Goal: Task Accomplishment & Management: Manage account settings

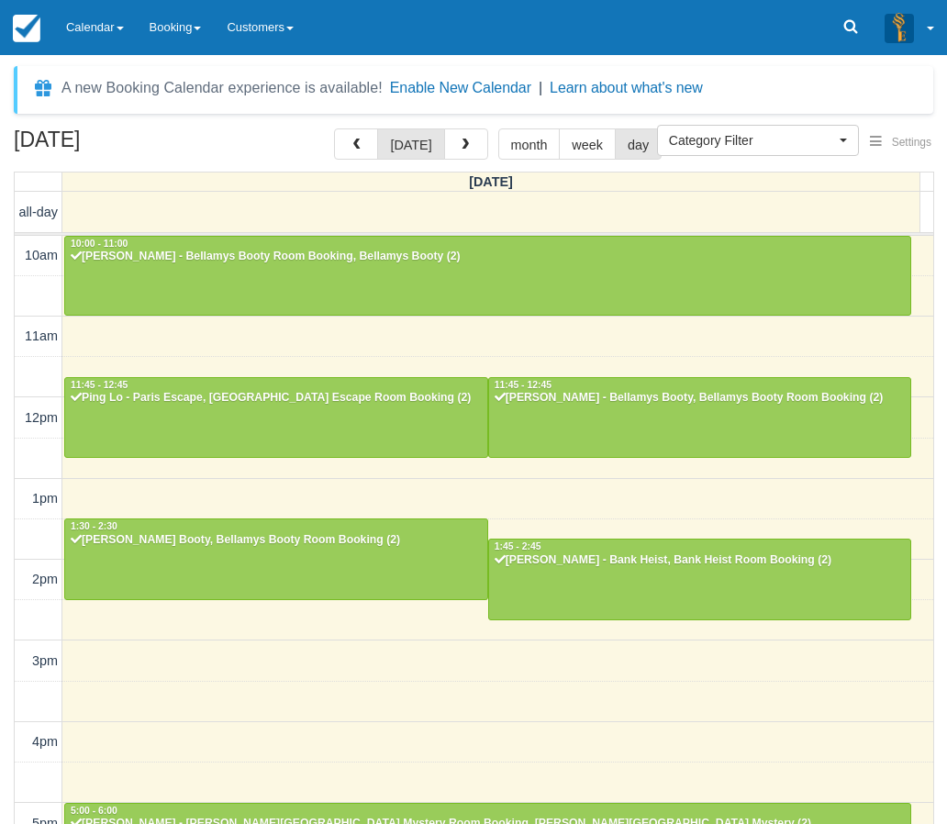
select select
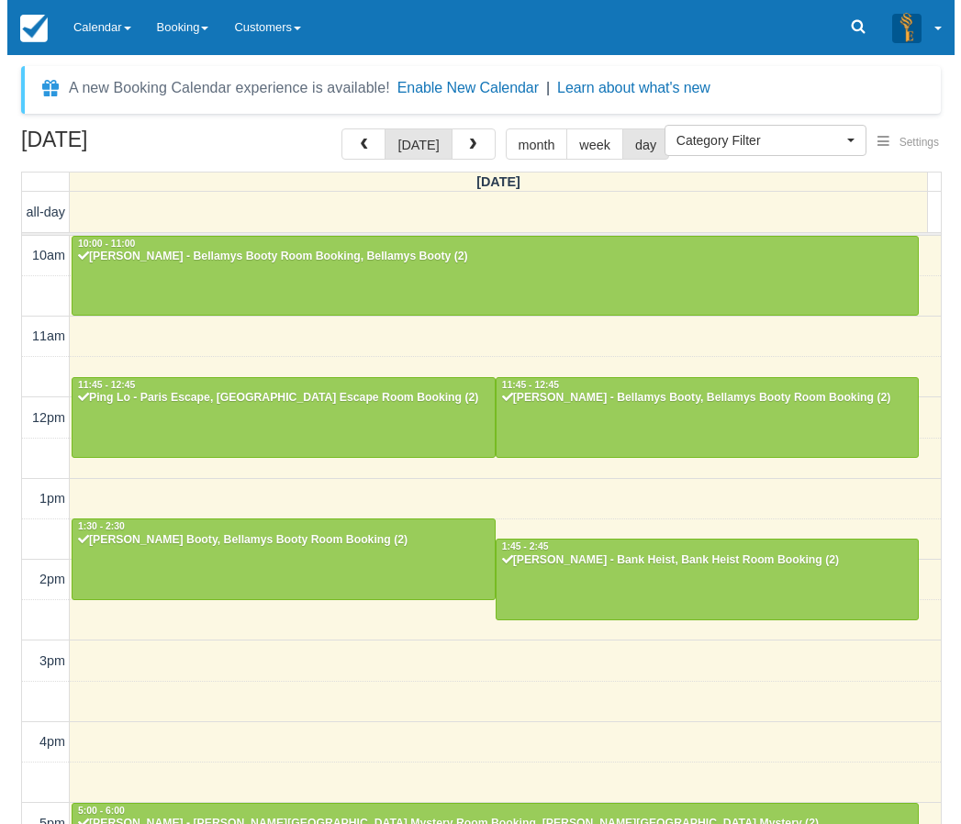
scroll to position [372, 0]
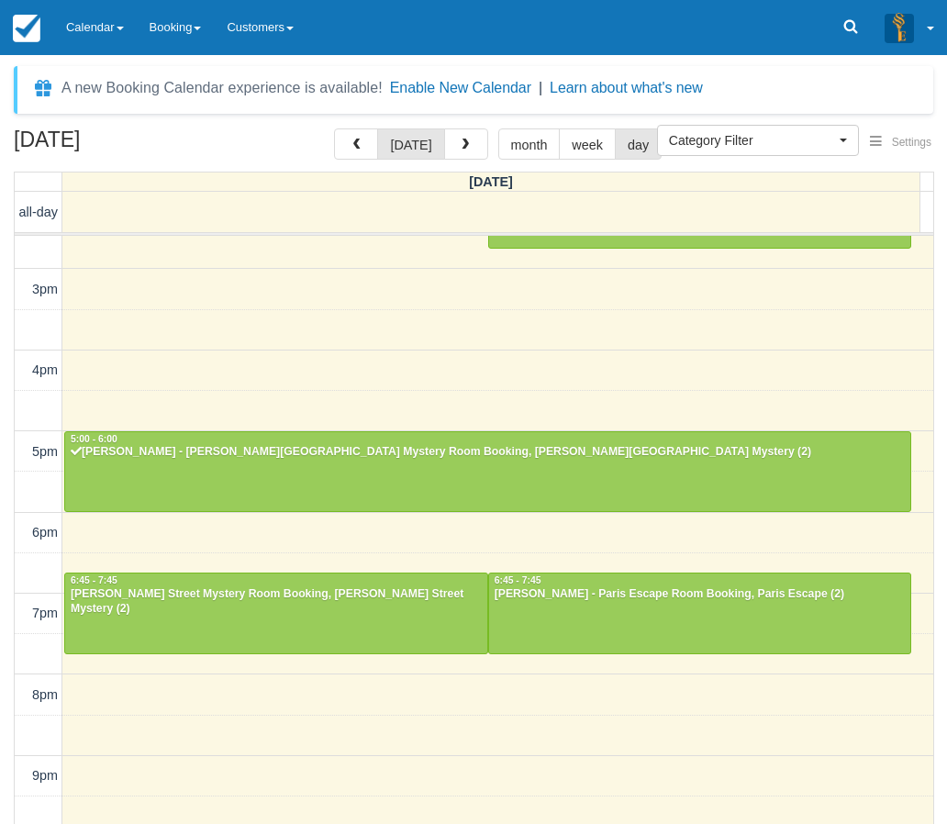
click at [466, 155] on button "button" at bounding box center [466, 143] width 44 height 31
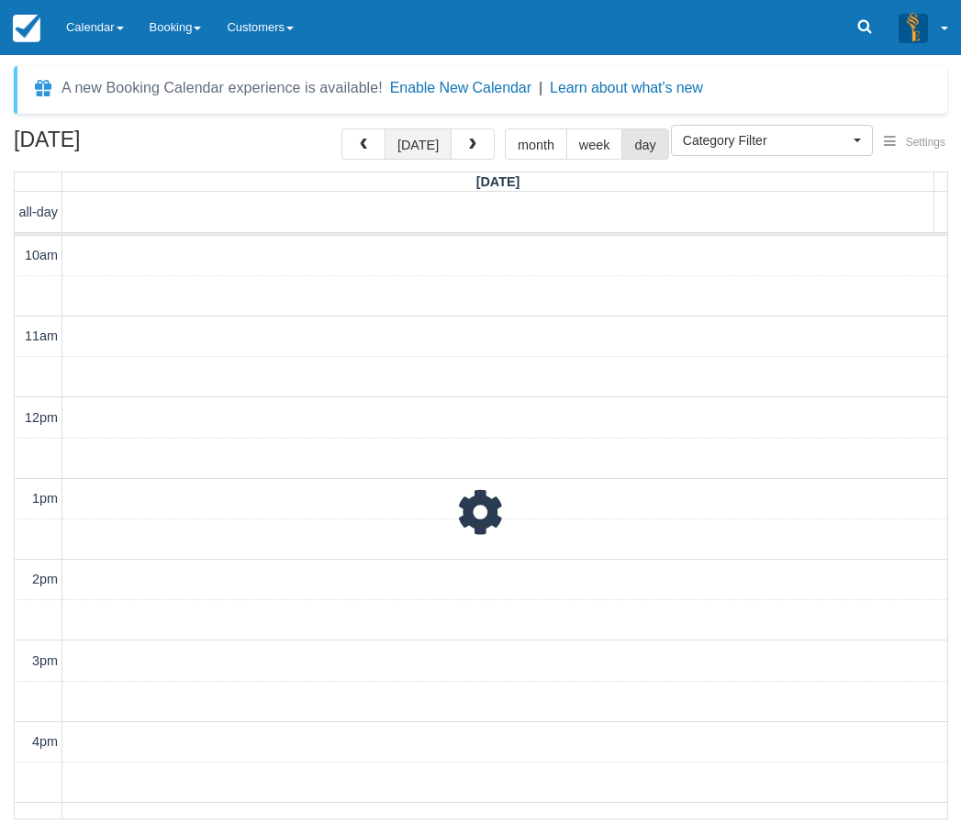
scroll to position [430, 0]
click at [441, 153] on button "[DATE]" at bounding box center [418, 143] width 67 height 31
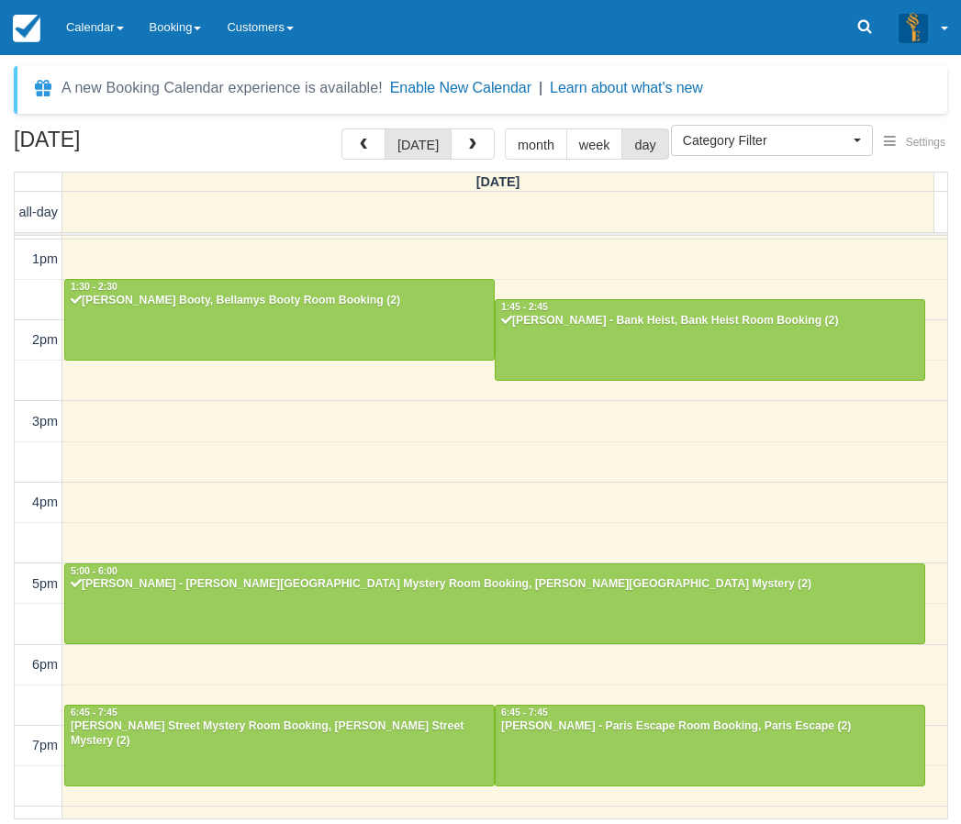
scroll to position [430, 0]
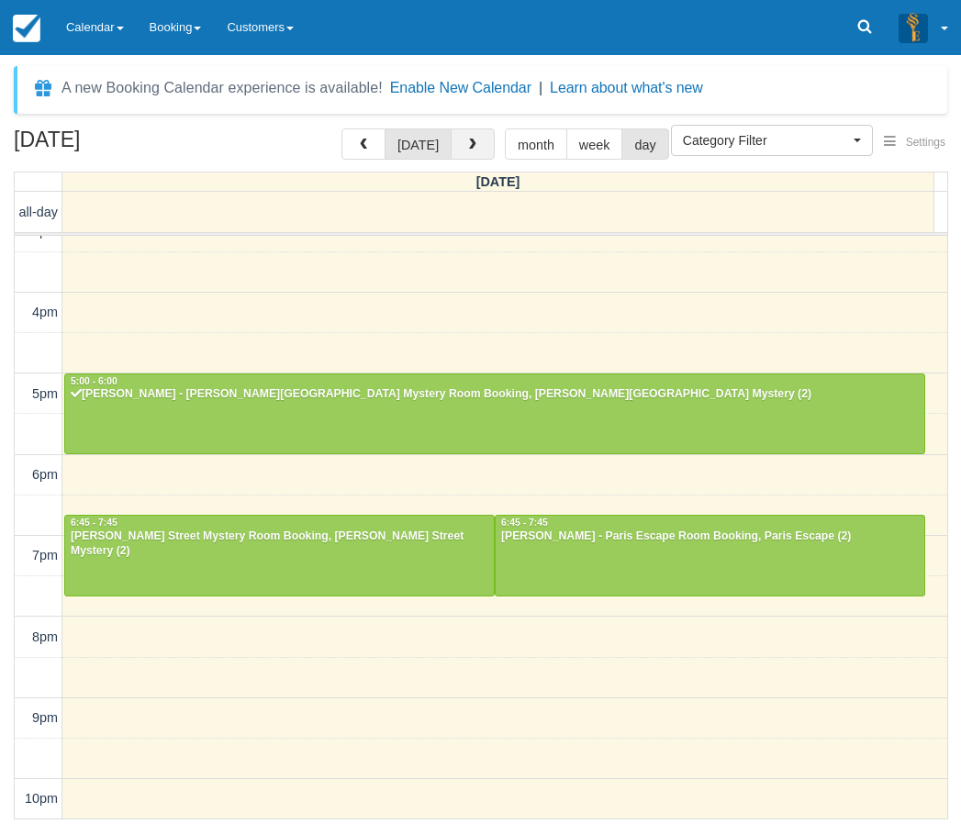
click at [477, 158] on button "button" at bounding box center [473, 143] width 44 height 31
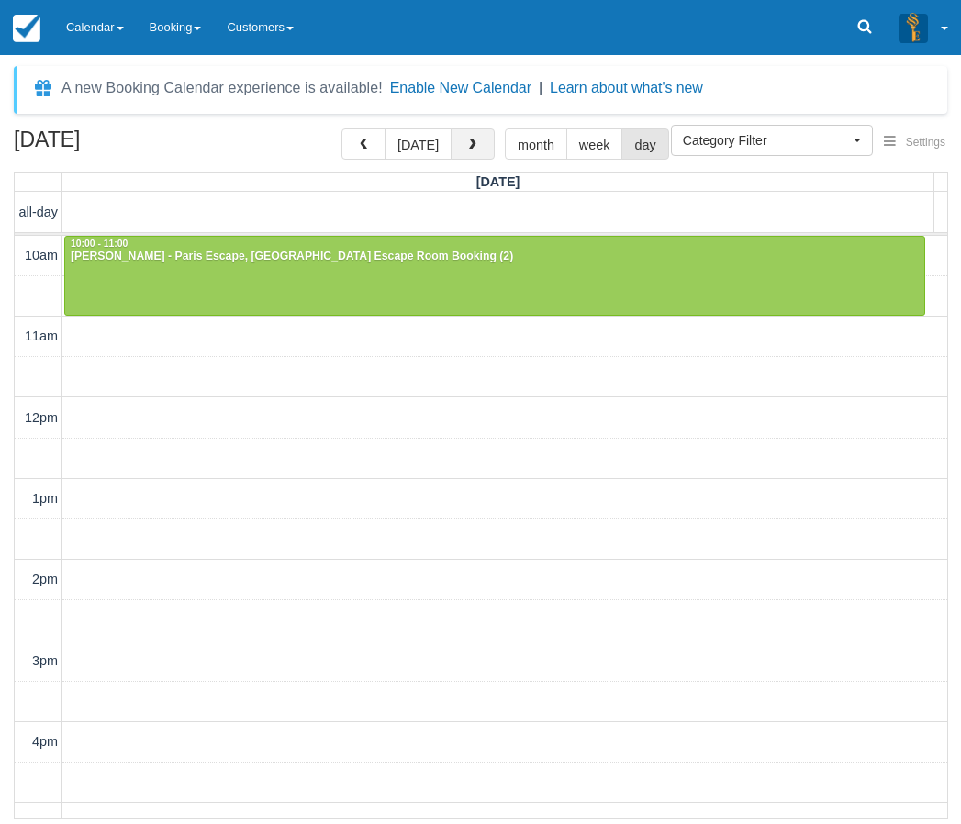
click at [463, 157] on button "button" at bounding box center [473, 143] width 44 height 31
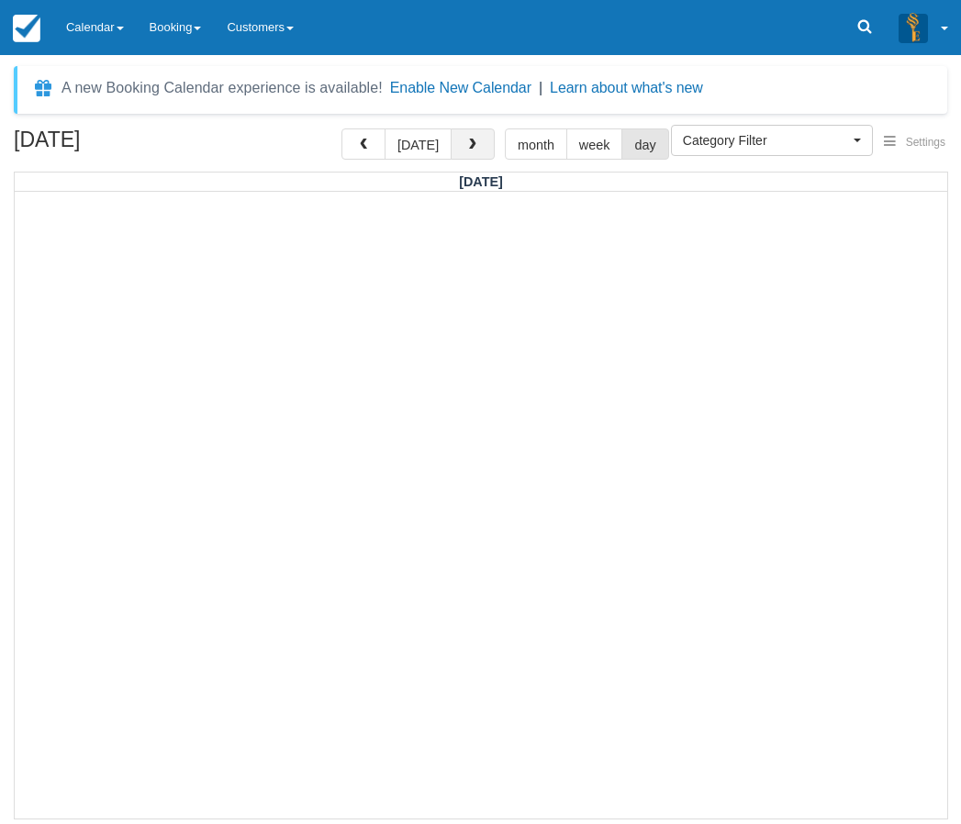
click at [460, 147] on button "button" at bounding box center [473, 143] width 44 height 31
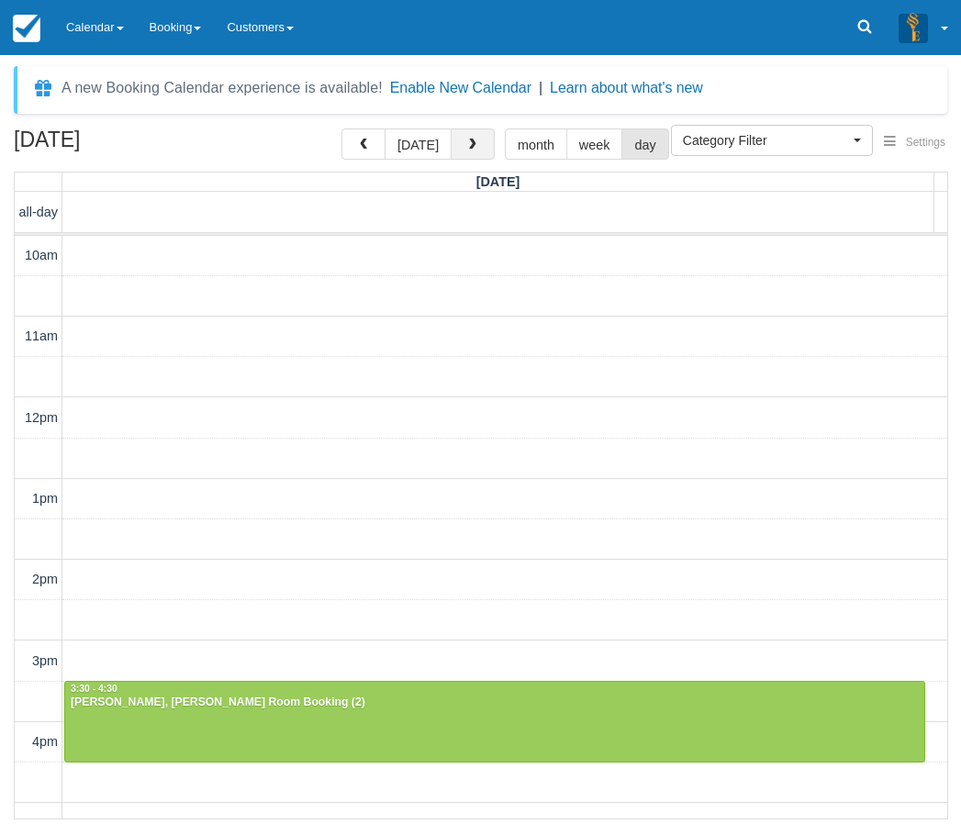
click at [466, 148] on span "button" at bounding box center [472, 145] width 13 height 13
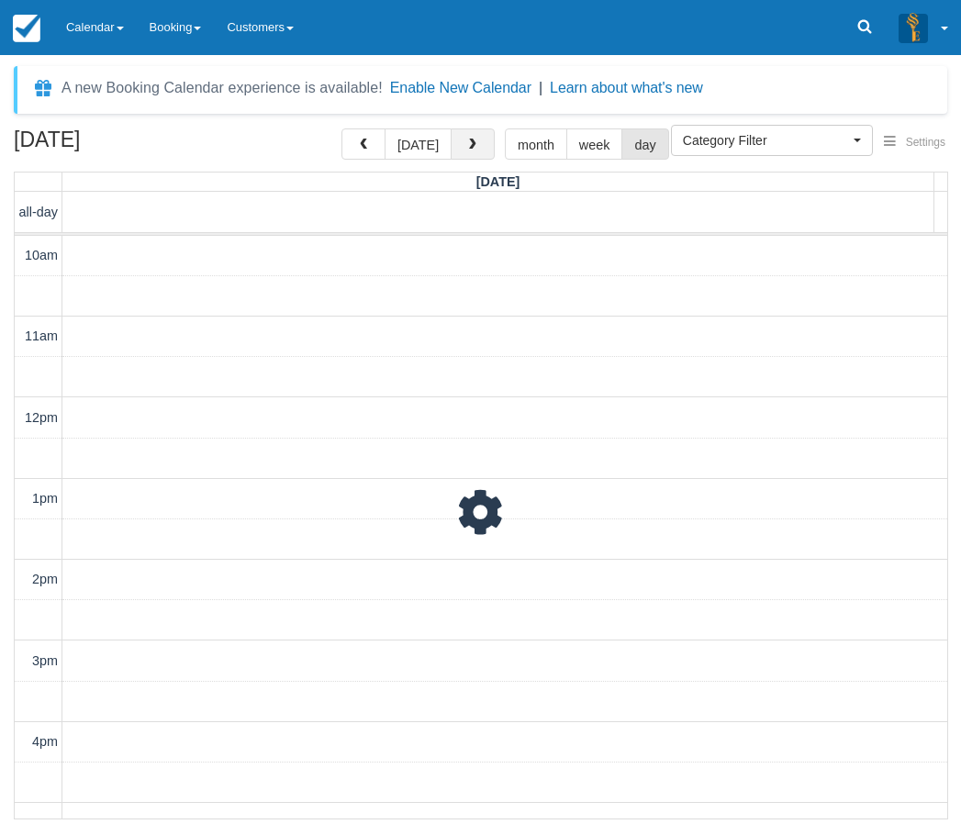
scroll to position [430, 0]
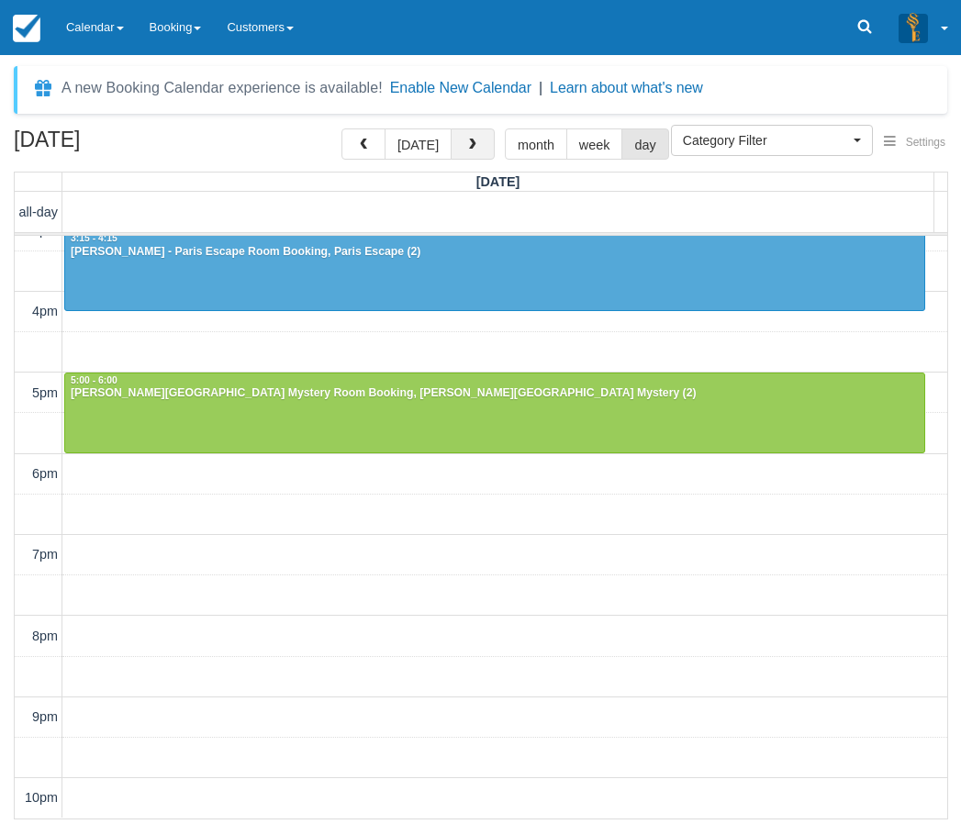
click at [466, 148] on span "button" at bounding box center [472, 145] width 13 height 13
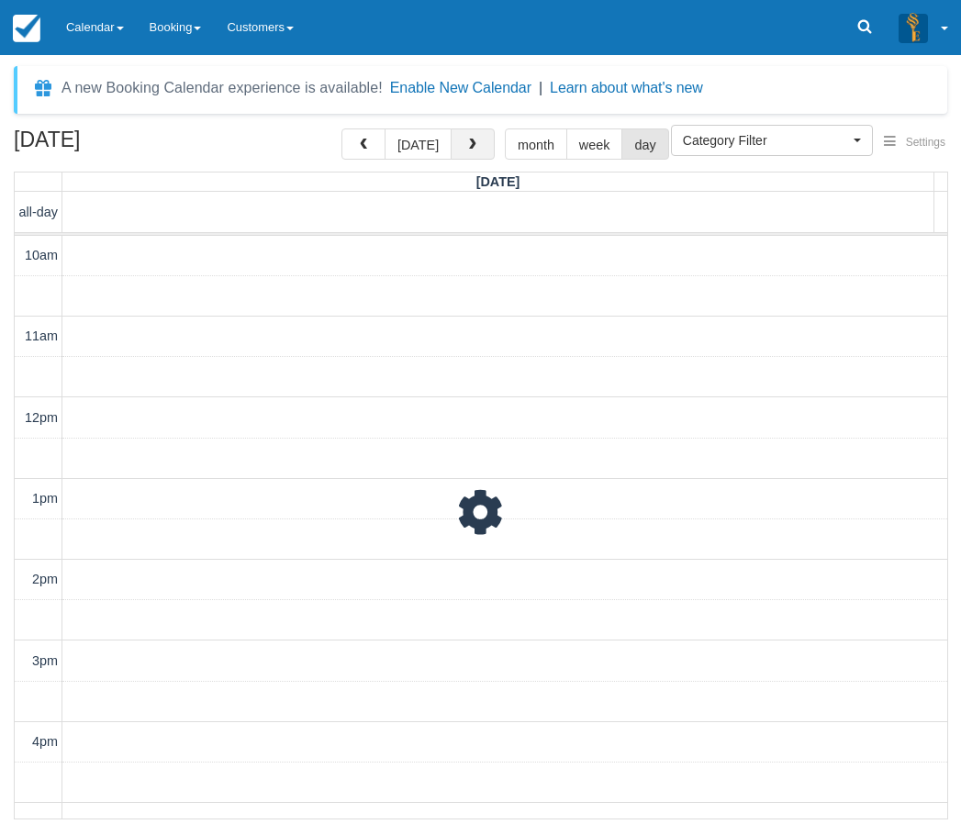
scroll to position [430, 0]
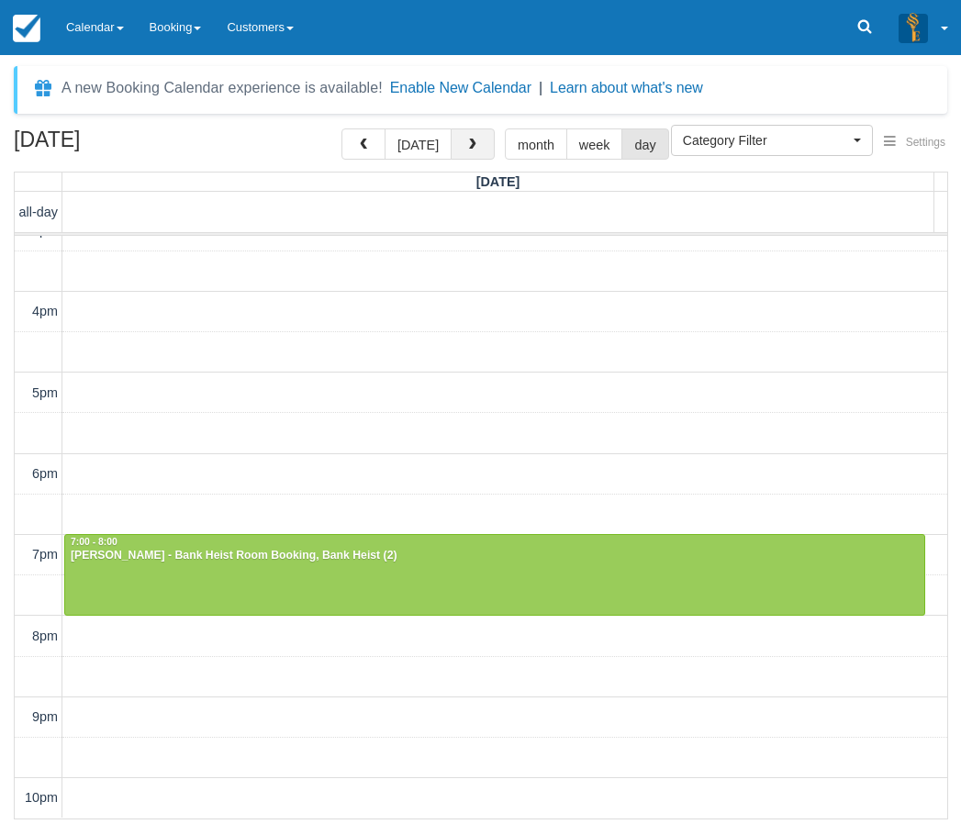
click at [466, 148] on span "button" at bounding box center [472, 145] width 13 height 13
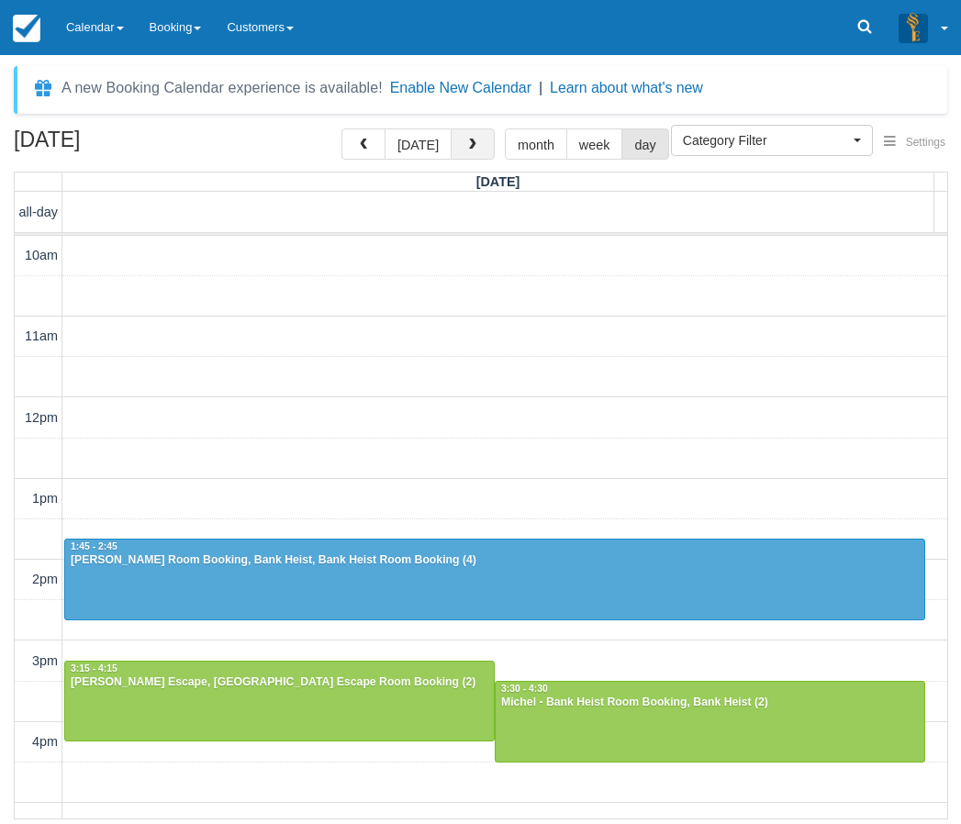
click at [478, 149] on button "button" at bounding box center [473, 143] width 44 height 31
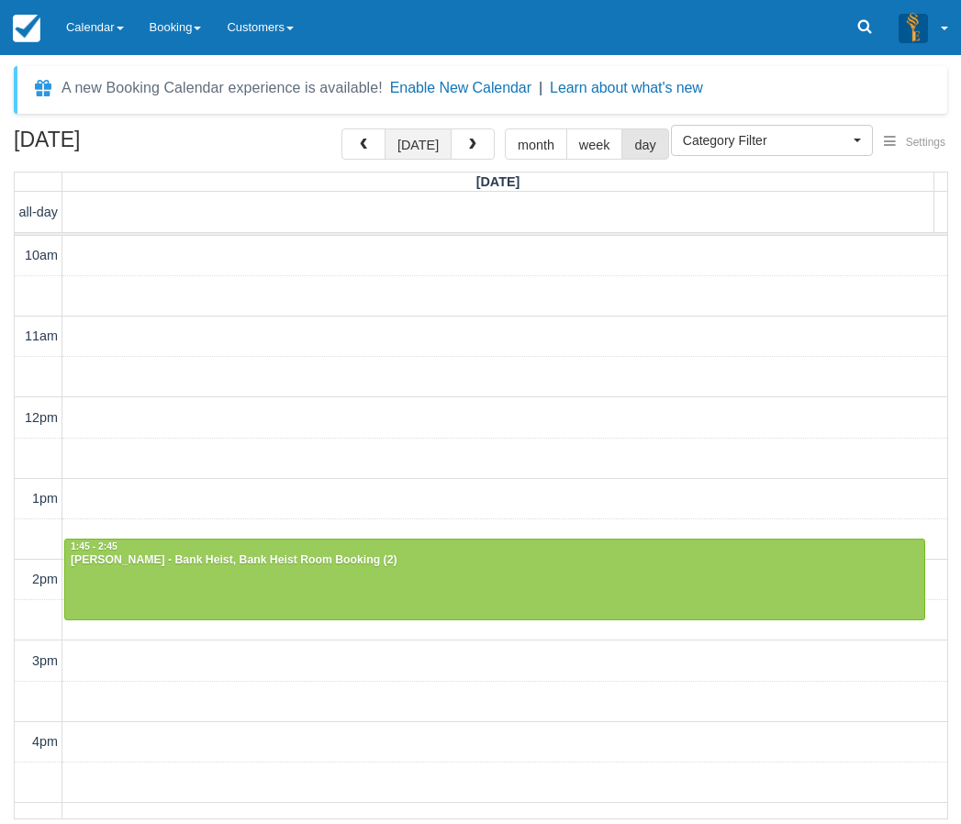
click at [424, 142] on button "[DATE]" at bounding box center [418, 143] width 67 height 31
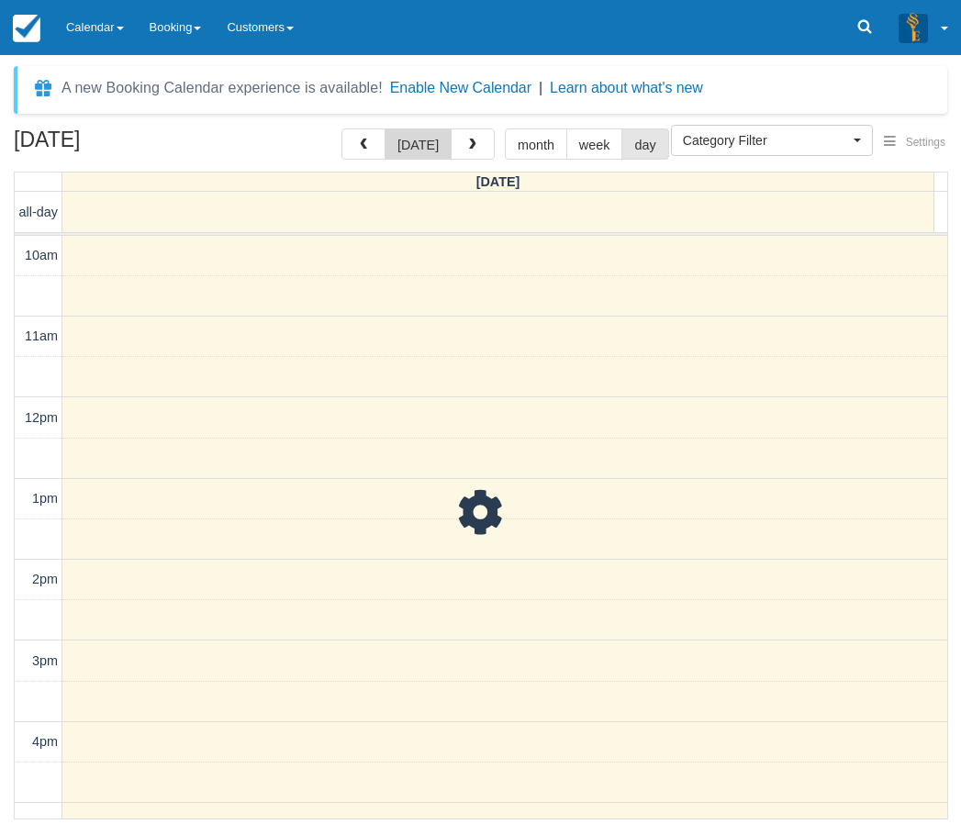
scroll to position [430, 0]
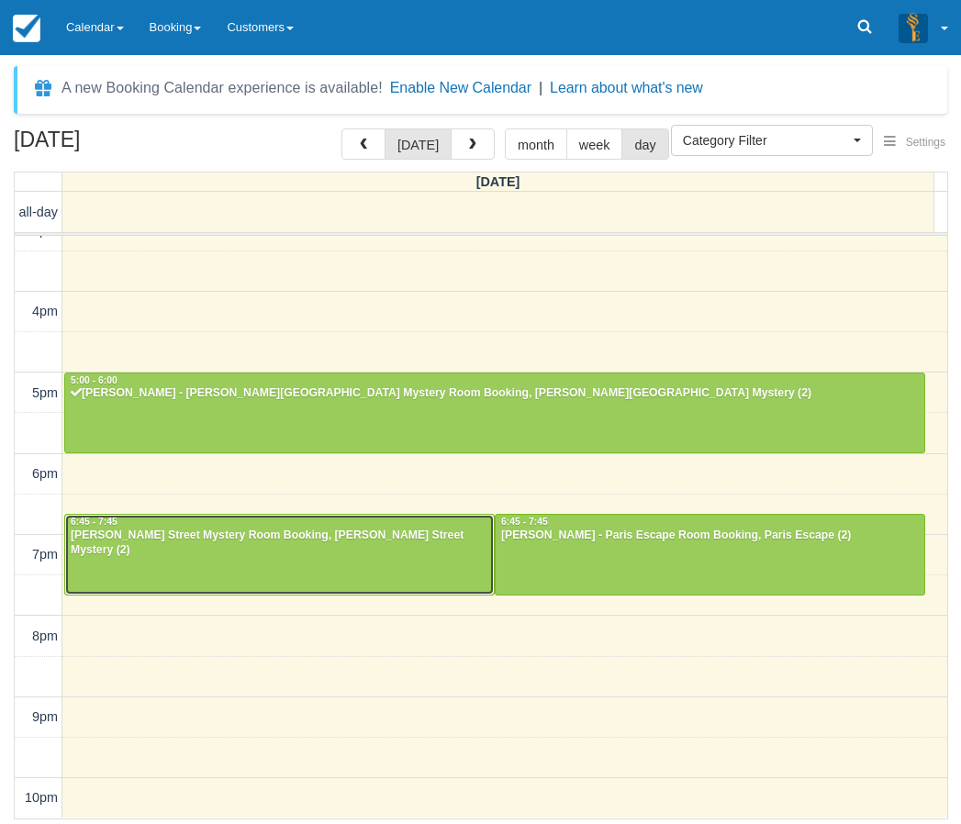
click at [385, 541] on div "[PERSON_NAME] Street Mystery Room Booking, [PERSON_NAME] Street Mystery (2)" at bounding box center [279, 543] width 419 height 29
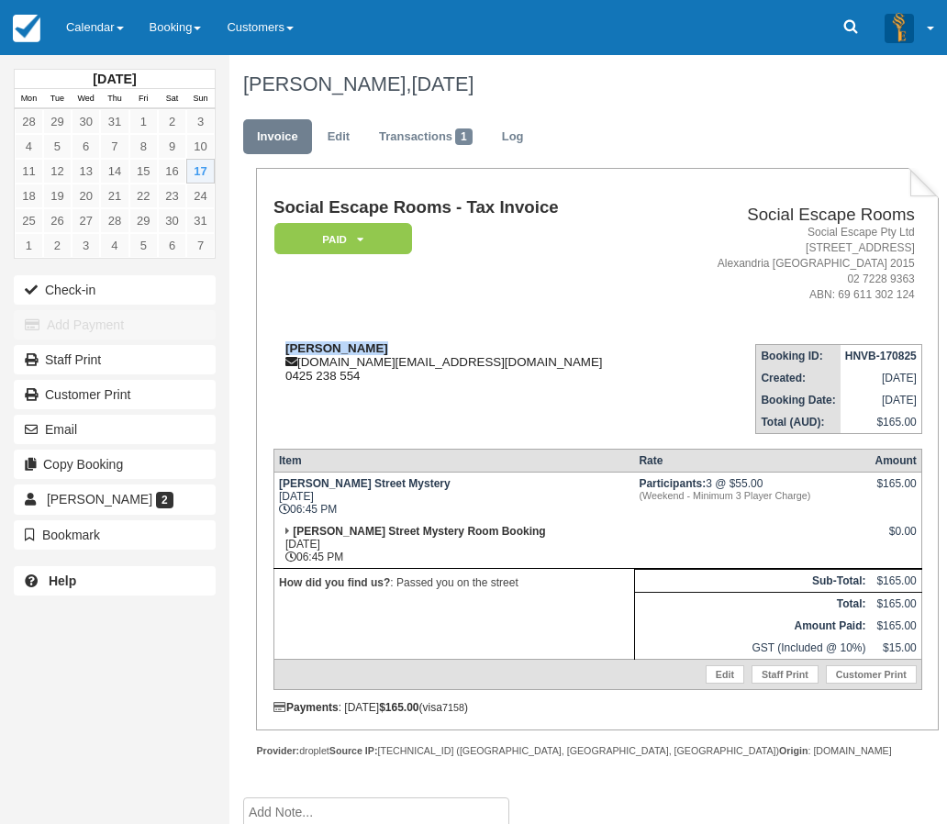
drag, startPoint x: 383, startPoint y: 347, endPoint x: 286, endPoint y: 347, distance: 96.4
click at [286, 347] on div "Megan Cassidy [DOMAIN_NAME][EMAIL_ADDRESS][DOMAIN_NAME] 0425 238 554" at bounding box center [471, 361] width 395 height 41
copy strong "[PERSON_NAME]"
click at [63, 28] on link "Calendar" at bounding box center [95, 27] width 84 height 55
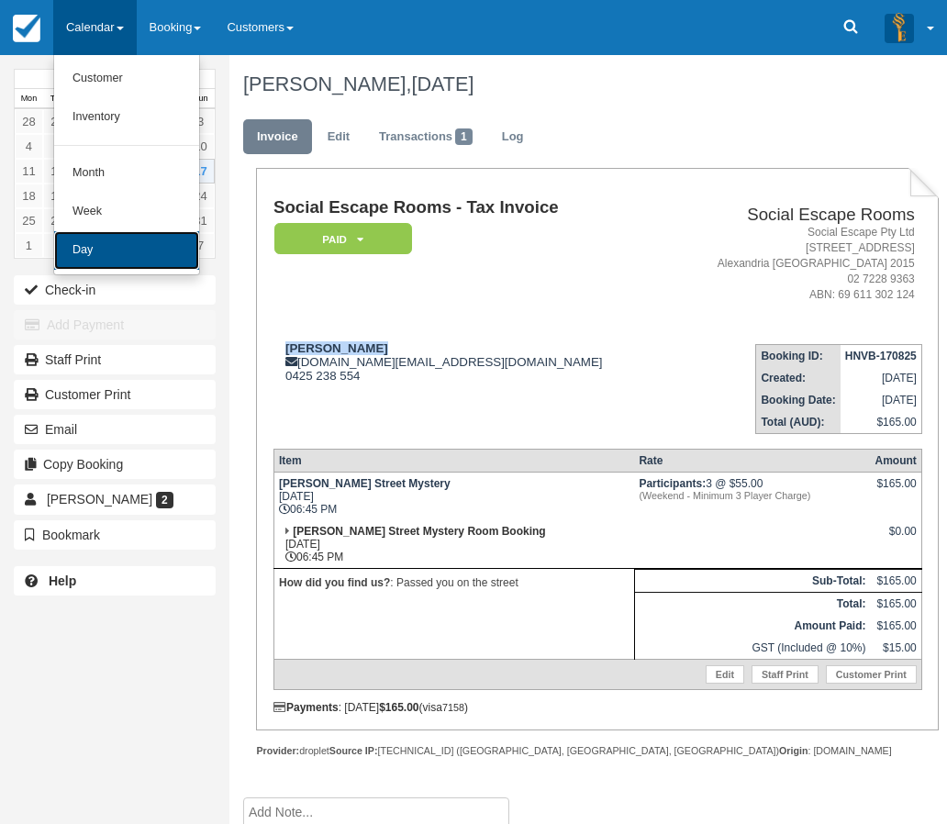
click at [107, 253] on link "Day" at bounding box center [126, 250] width 145 height 39
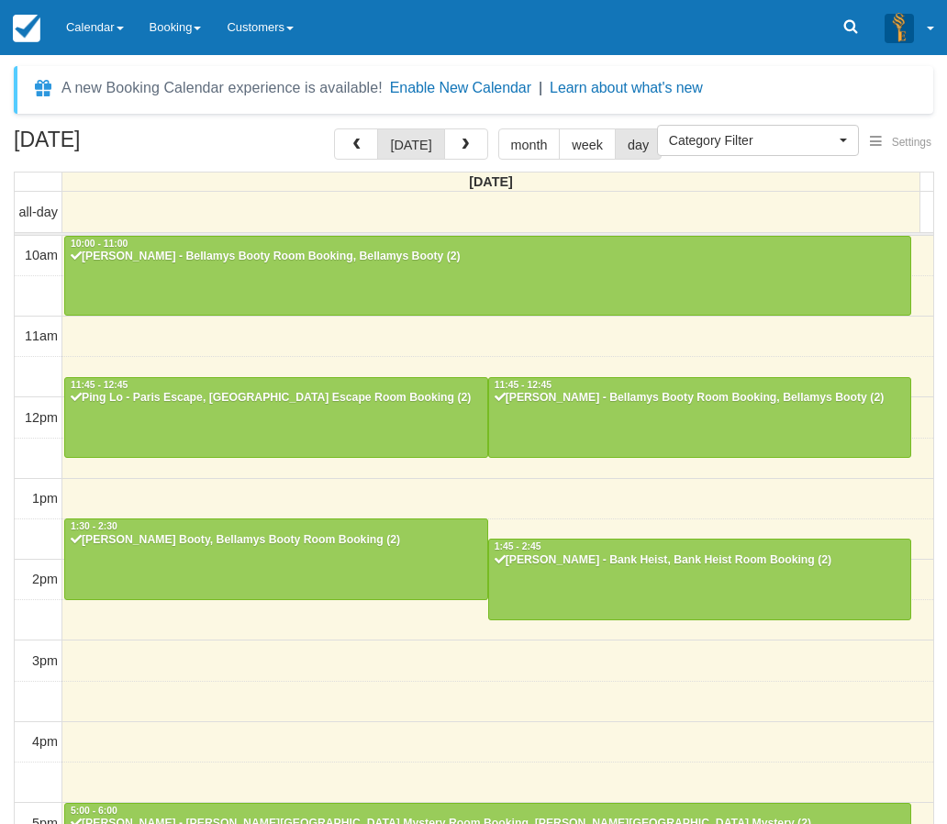
select select
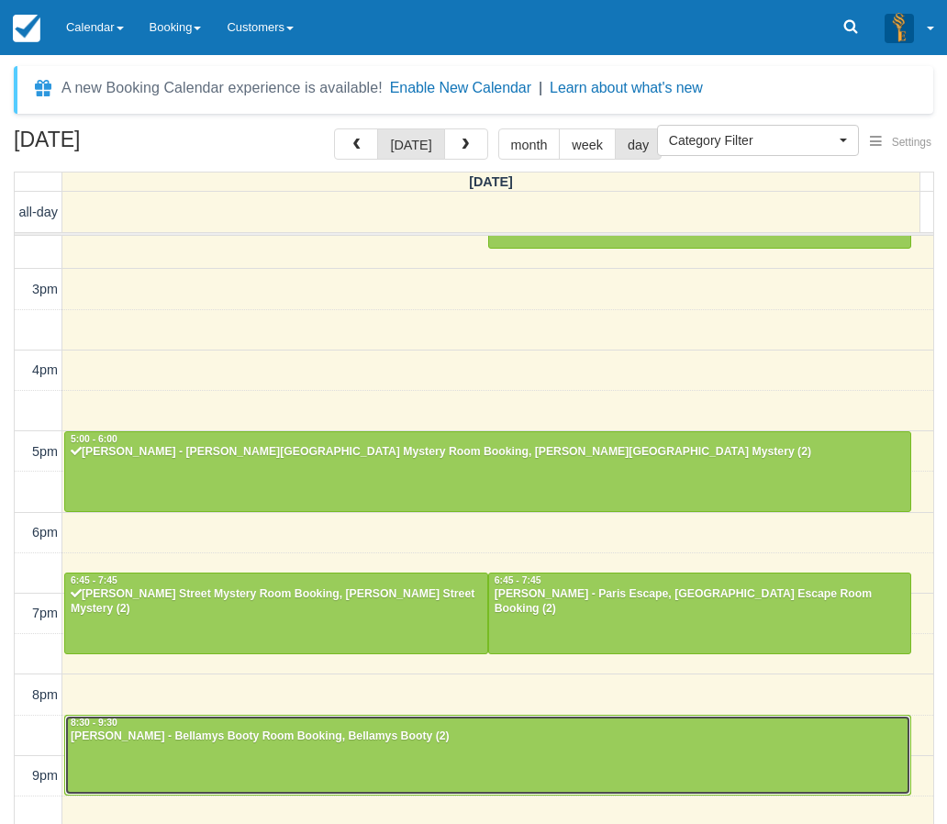
click at [283, 740] on div "[PERSON_NAME] - Bellamys Booty Room Booking, Bellamys Booty (2)" at bounding box center [488, 737] width 836 height 15
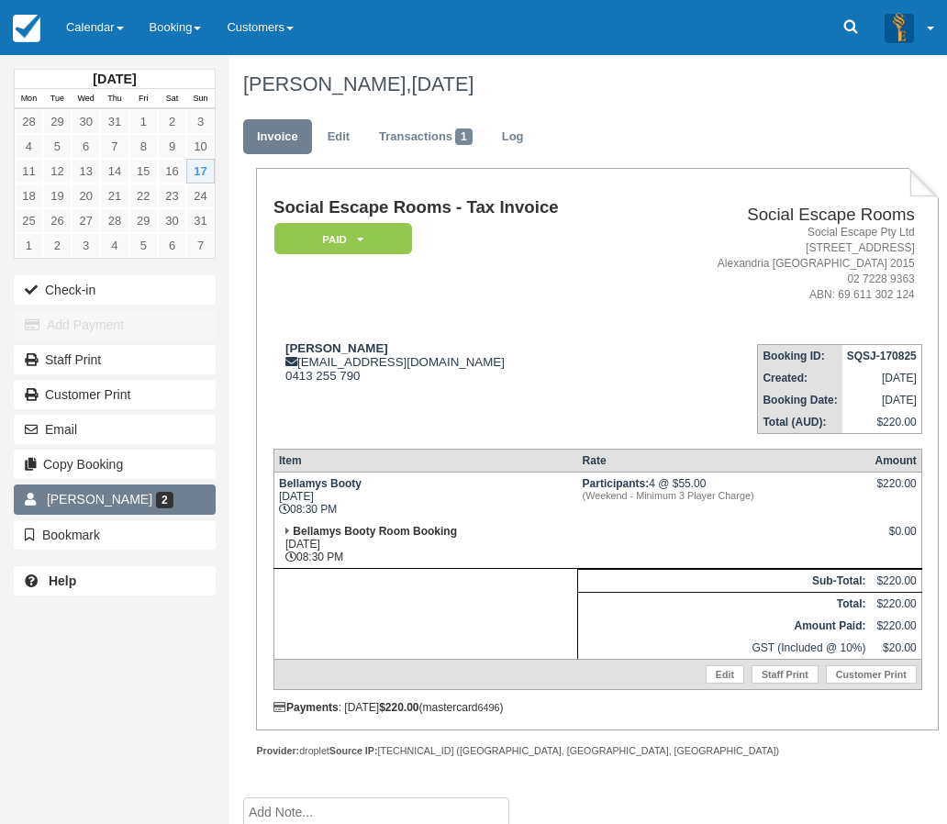
click at [149, 506] on link "Samer Nicola 2" at bounding box center [115, 499] width 202 height 29
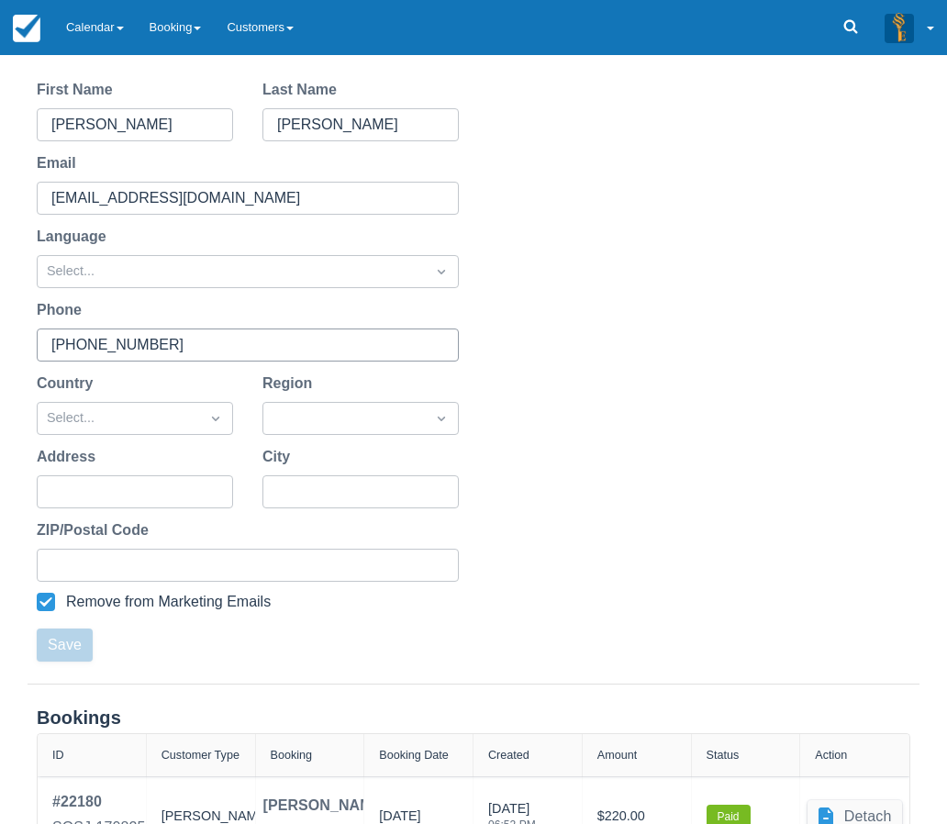
scroll to position [350, 0]
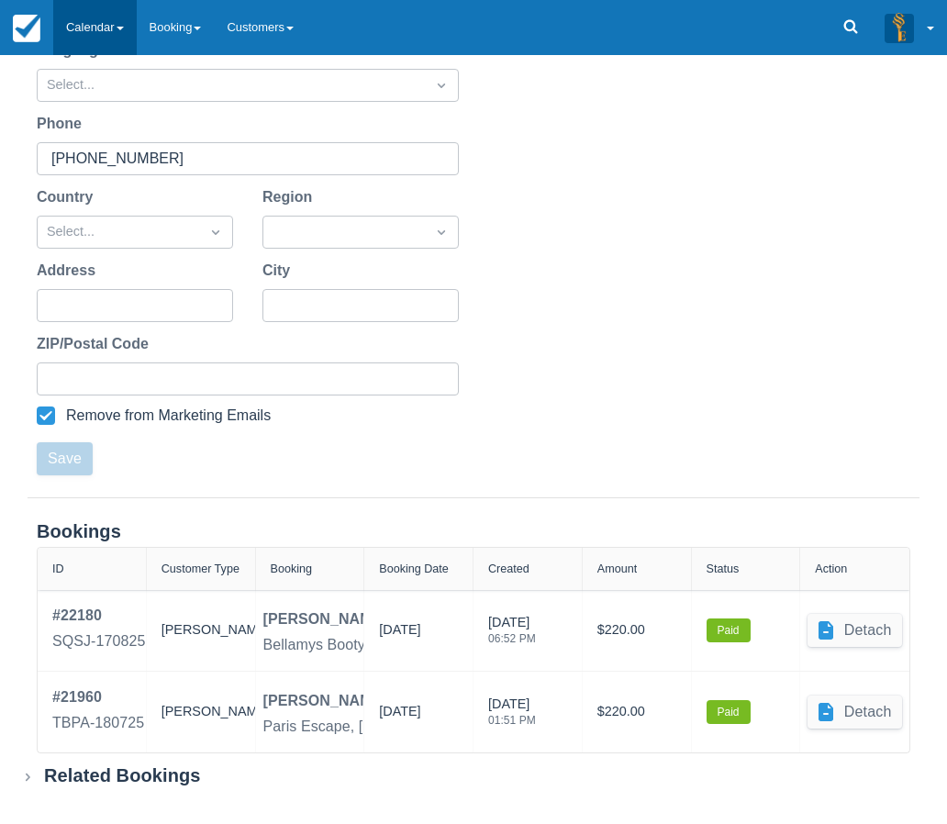
click at [118, 39] on link "Calendar" at bounding box center [95, 27] width 84 height 55
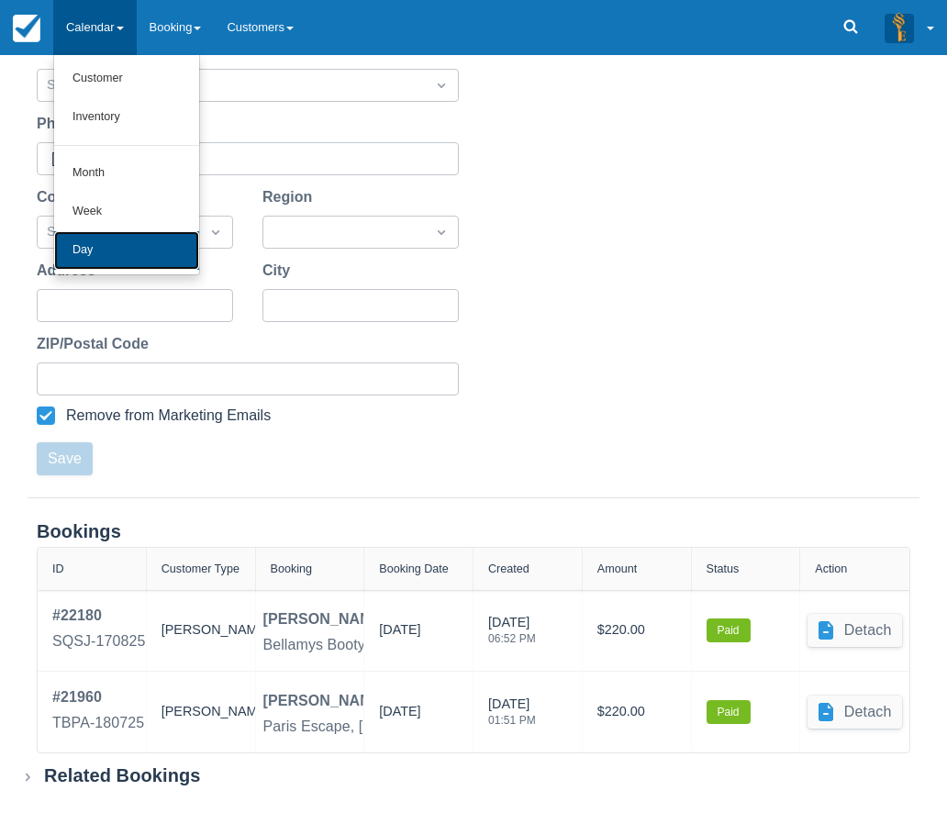
click at [133, 246] on link "Day" at bounding box center [126, 250] width 145 height 39
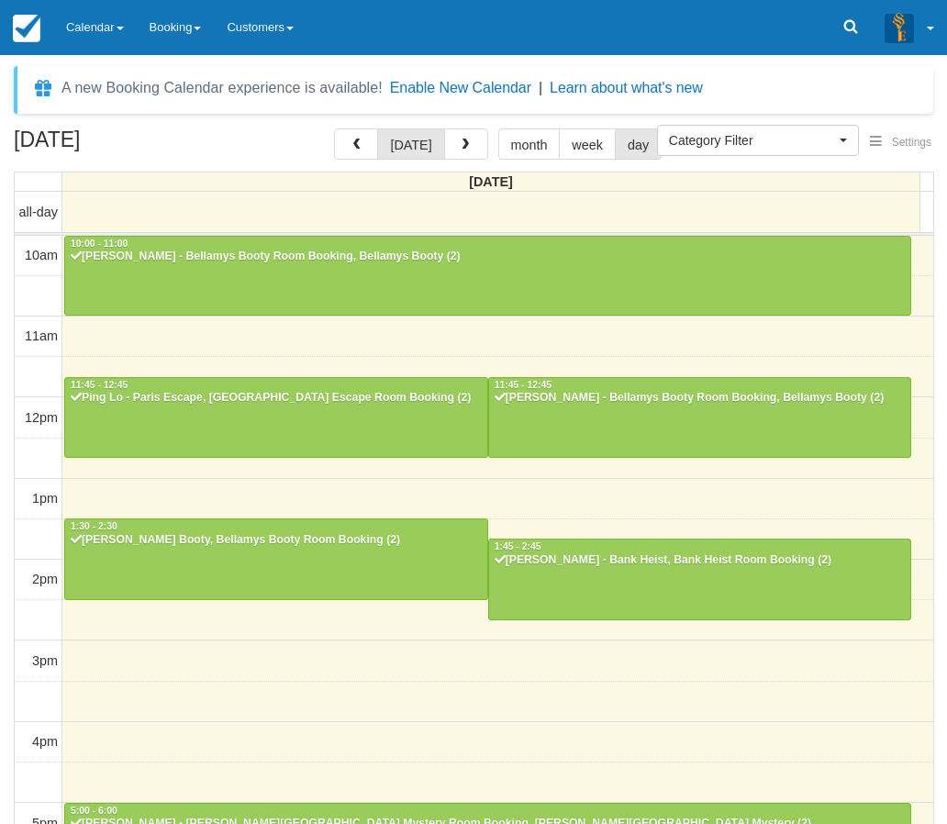
select select
